Goal: Obtain resource: Download file/media

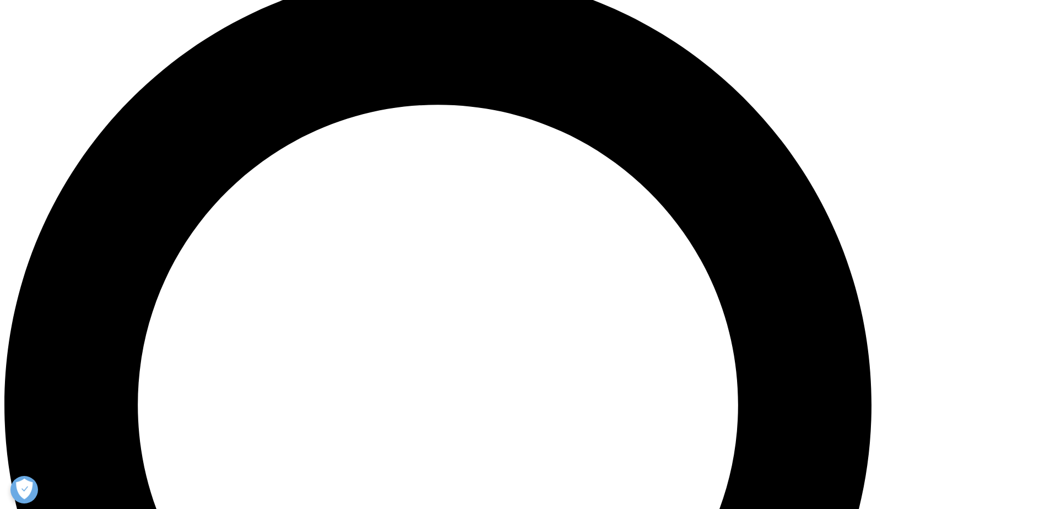
scroll to position [1090, 0]
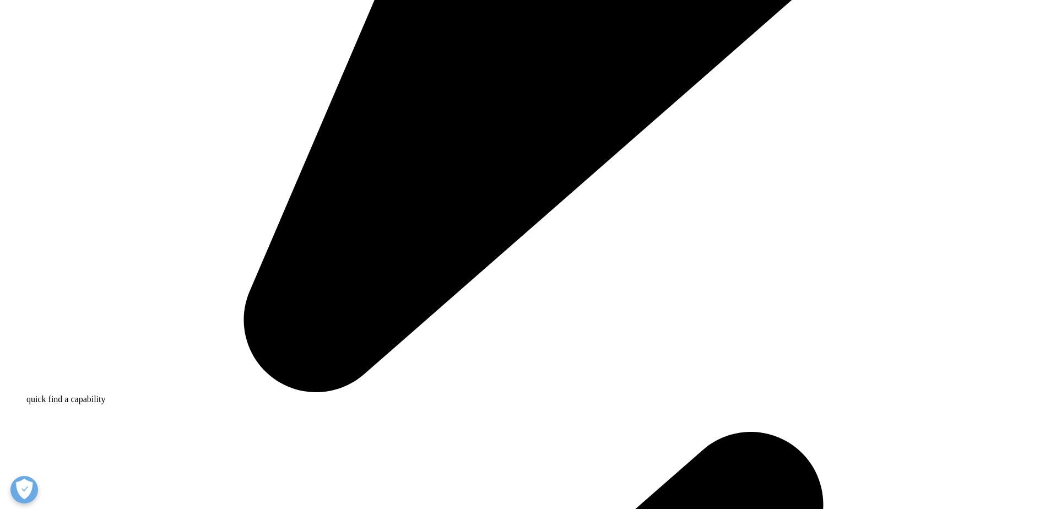
scroll to position [609, 650]
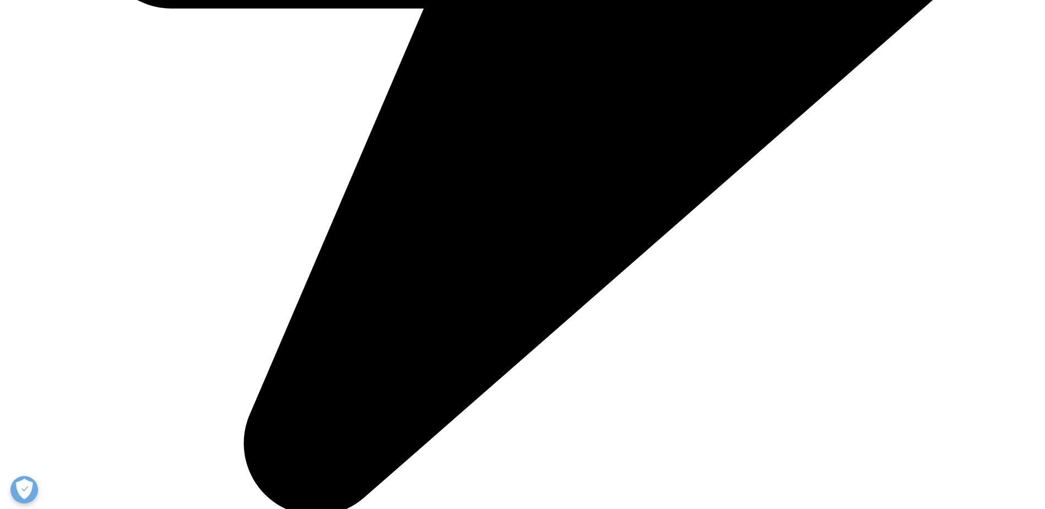
drag, startPoint x: 617, startPoint y: 292, endPoint x: 629, endPoint y: 278, distance: 18.8
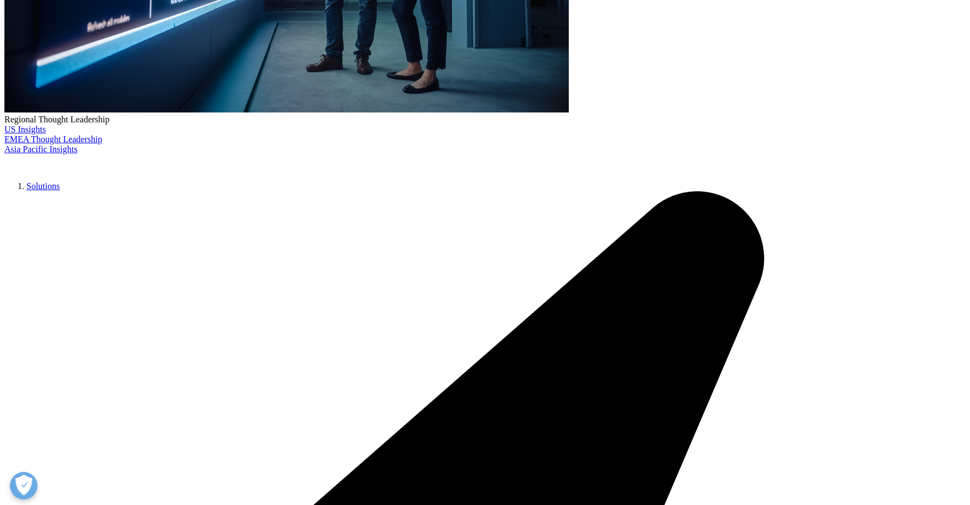
scroll to position [396, 0]
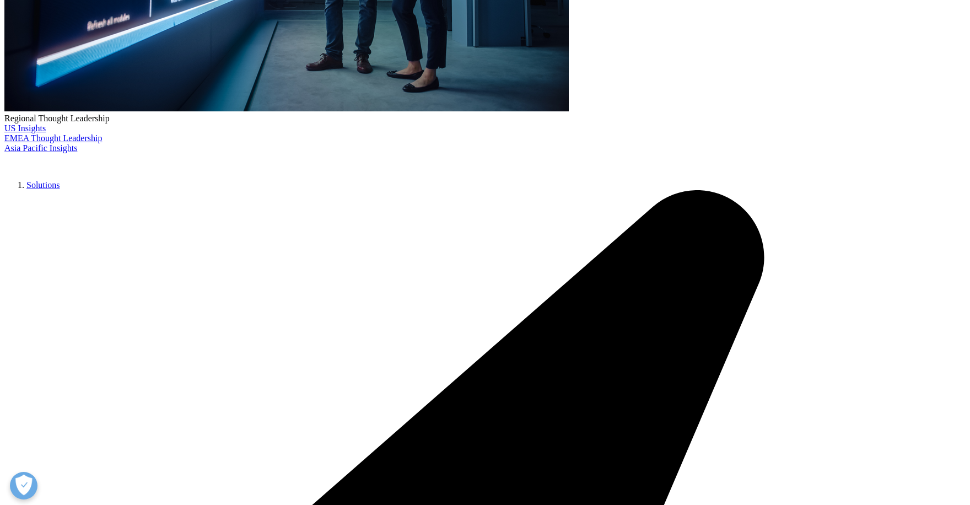
type input "shub"
type input "chhokra"
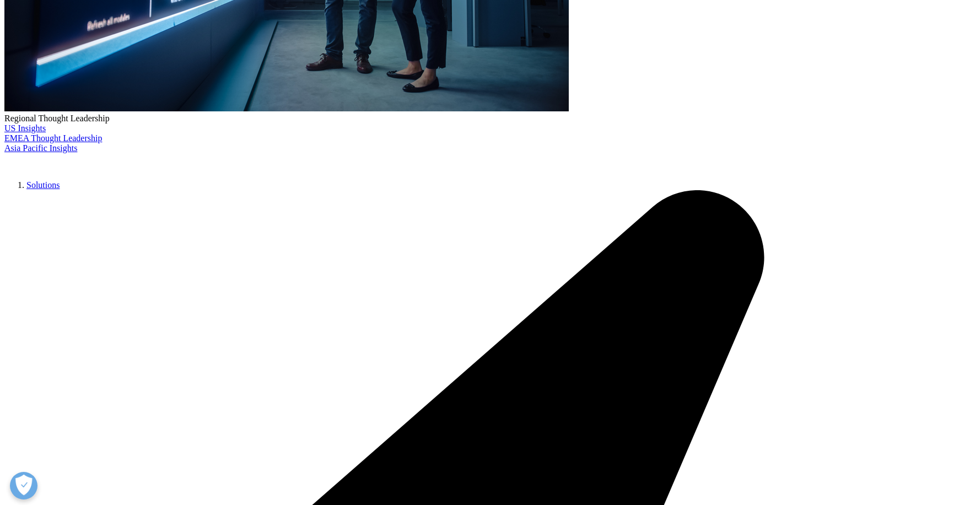
type input "[EMAIL_ADDRESS][DOMAIN_NAME]"
type input "analyst"
type input "meritage group"
select select "[GEOGRAPHIC_DATA]"
drag, startPoint x: 221, startPoint y: 412, endPoint x: 494, endPoint y: 406, distance: 273.4
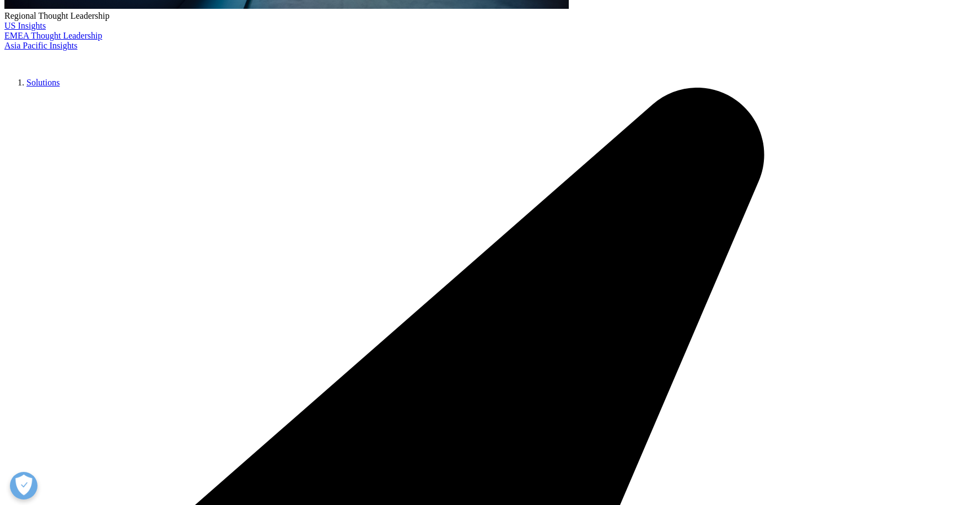
scroll to position [348, 650]
